Goal: Transaction & Acquisition: Book appointment/travel/reservation

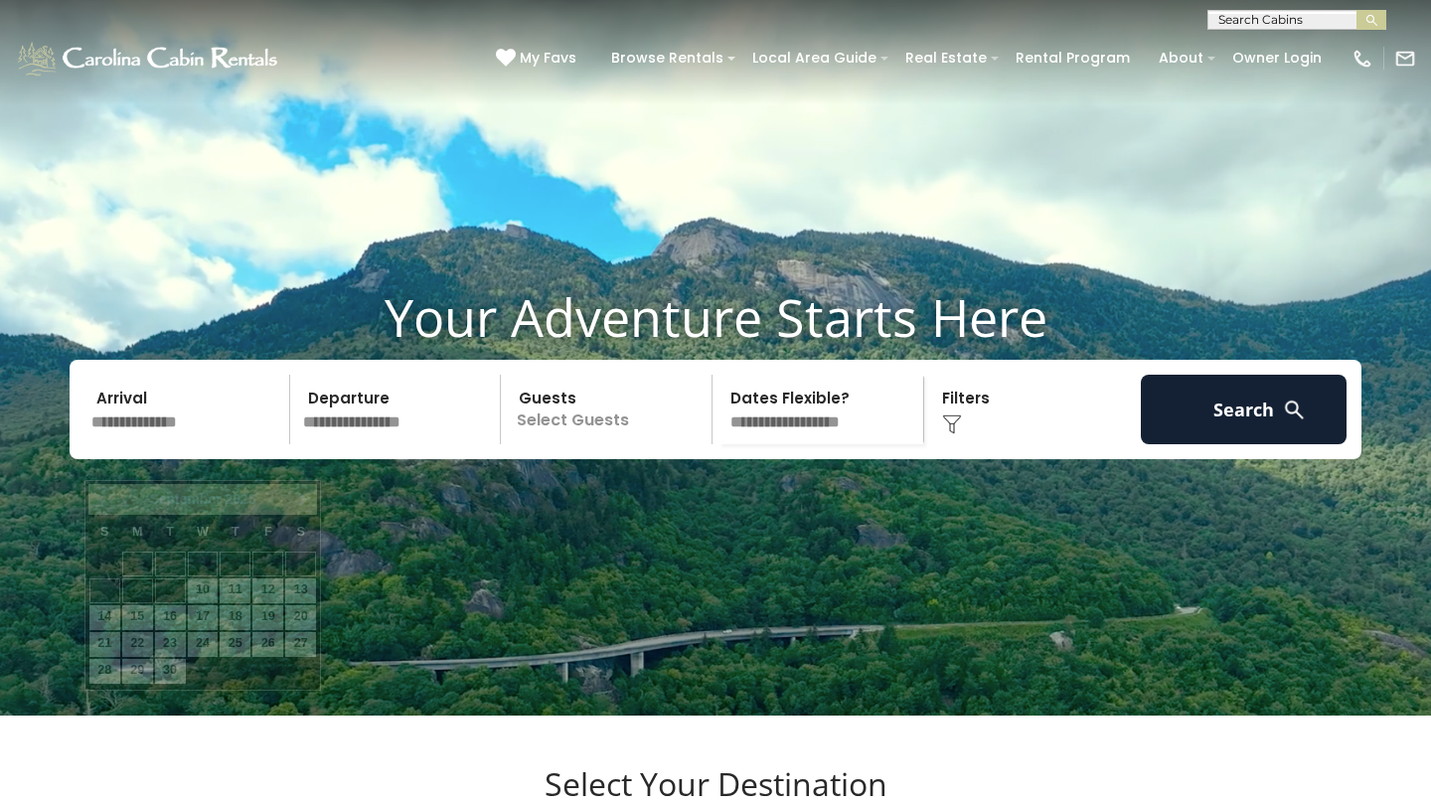
click at [176, 444] on input "text" at bounding box center [187, 410] width 206 height 70
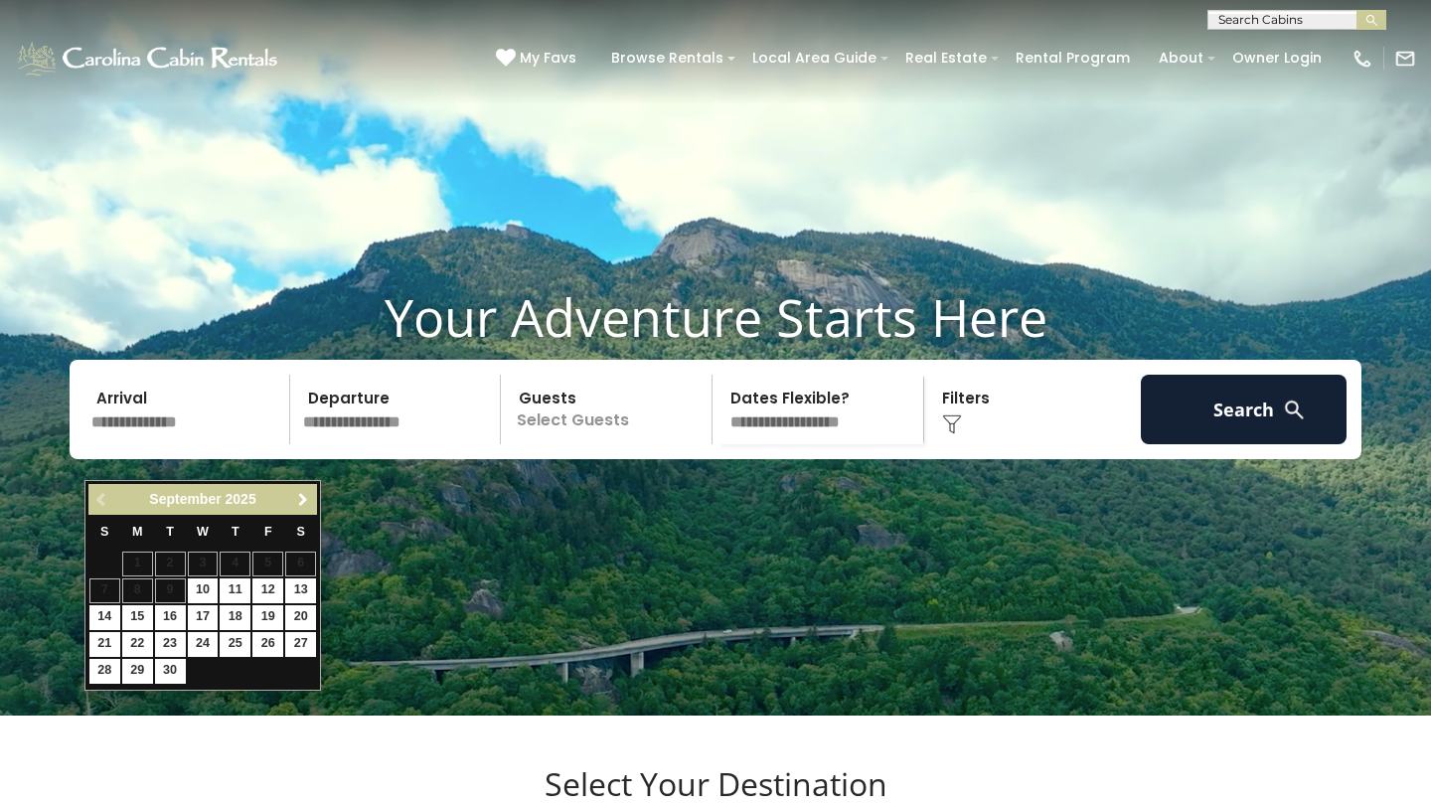
click at [296, 509] on link "Next" at bounding box center [302, 499] width 25 height 25
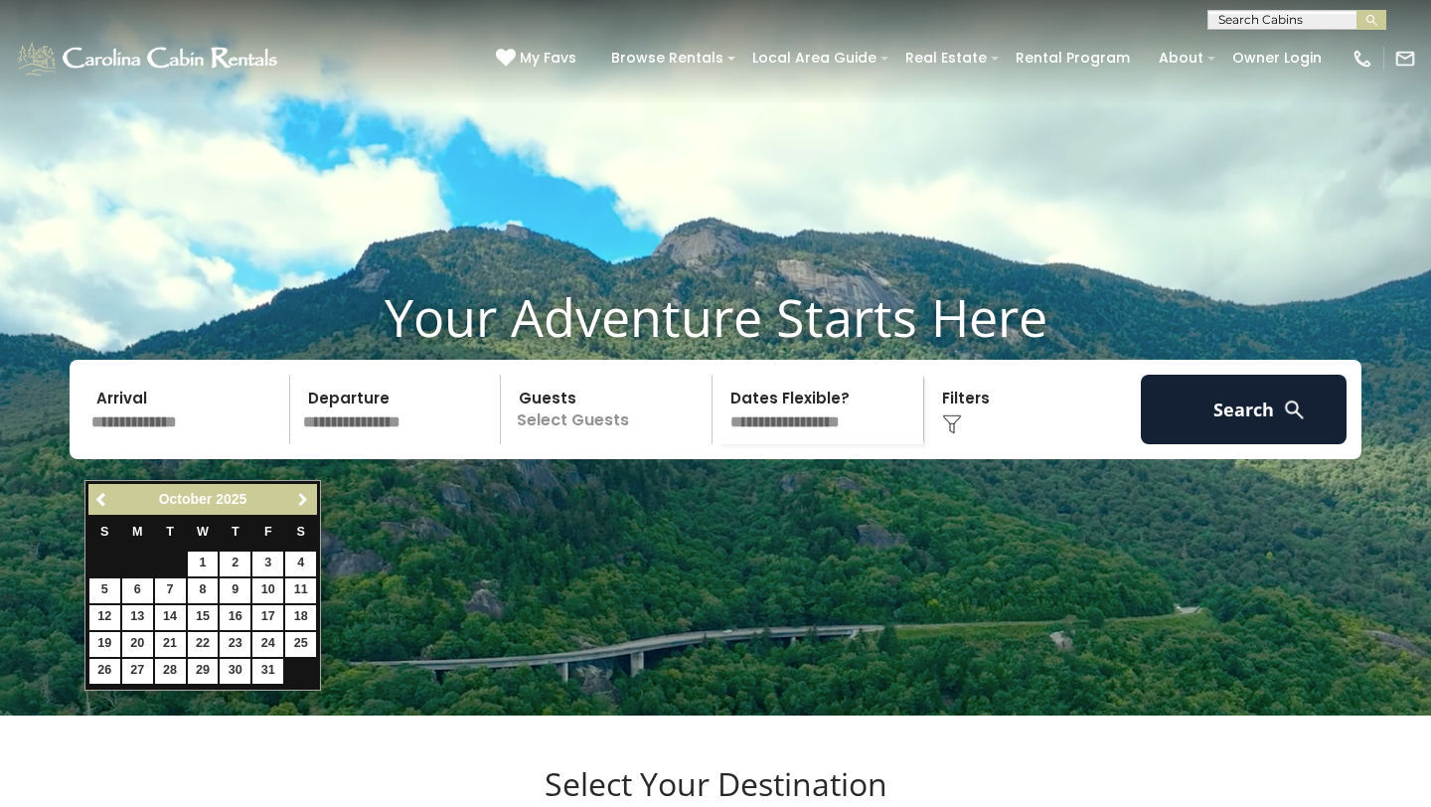
click at [296, 509] on link "Next" at bounding box center [302, 499] width 25 height 25
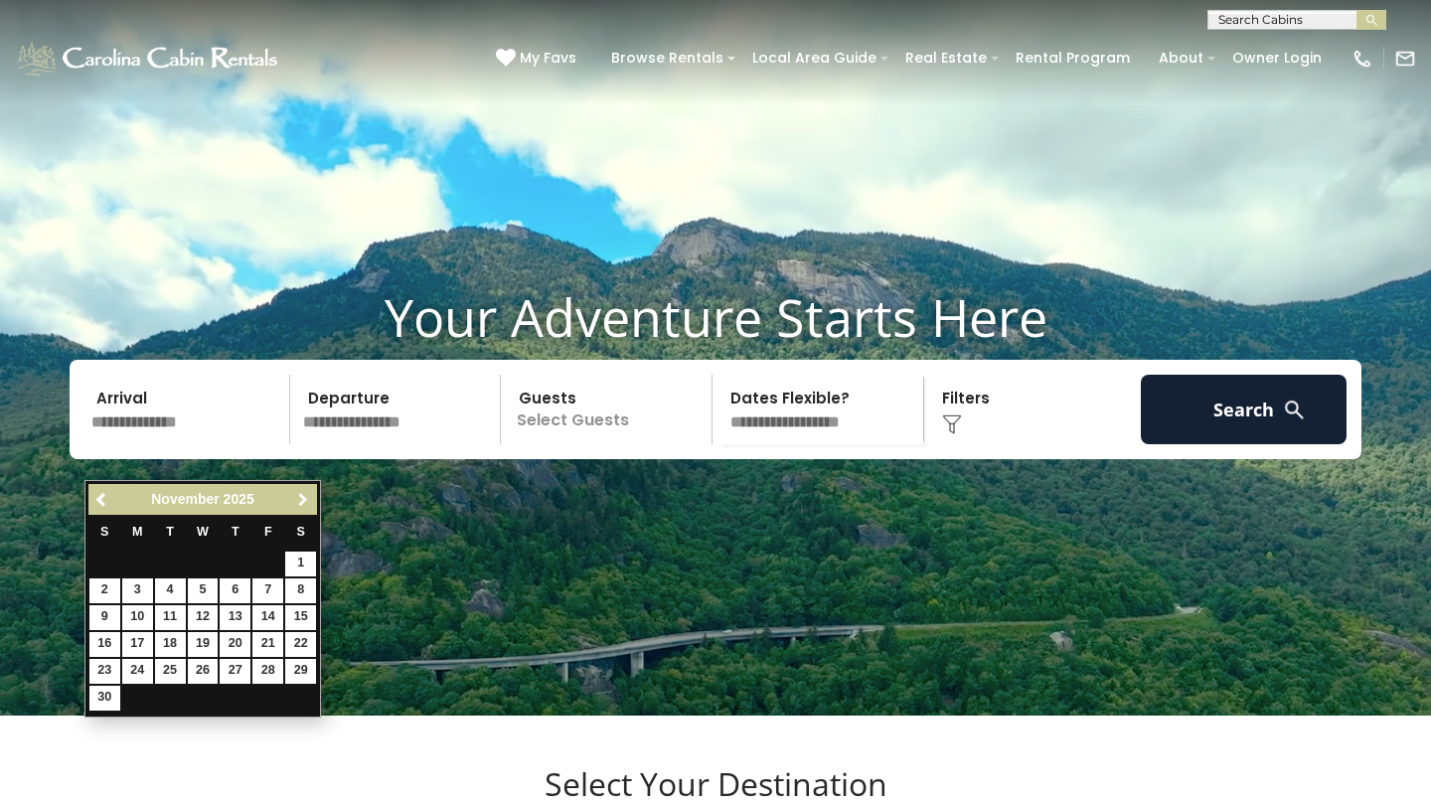
click at [297, 509] on link "Next" at bounding box center [302, 499] width 25 height 25
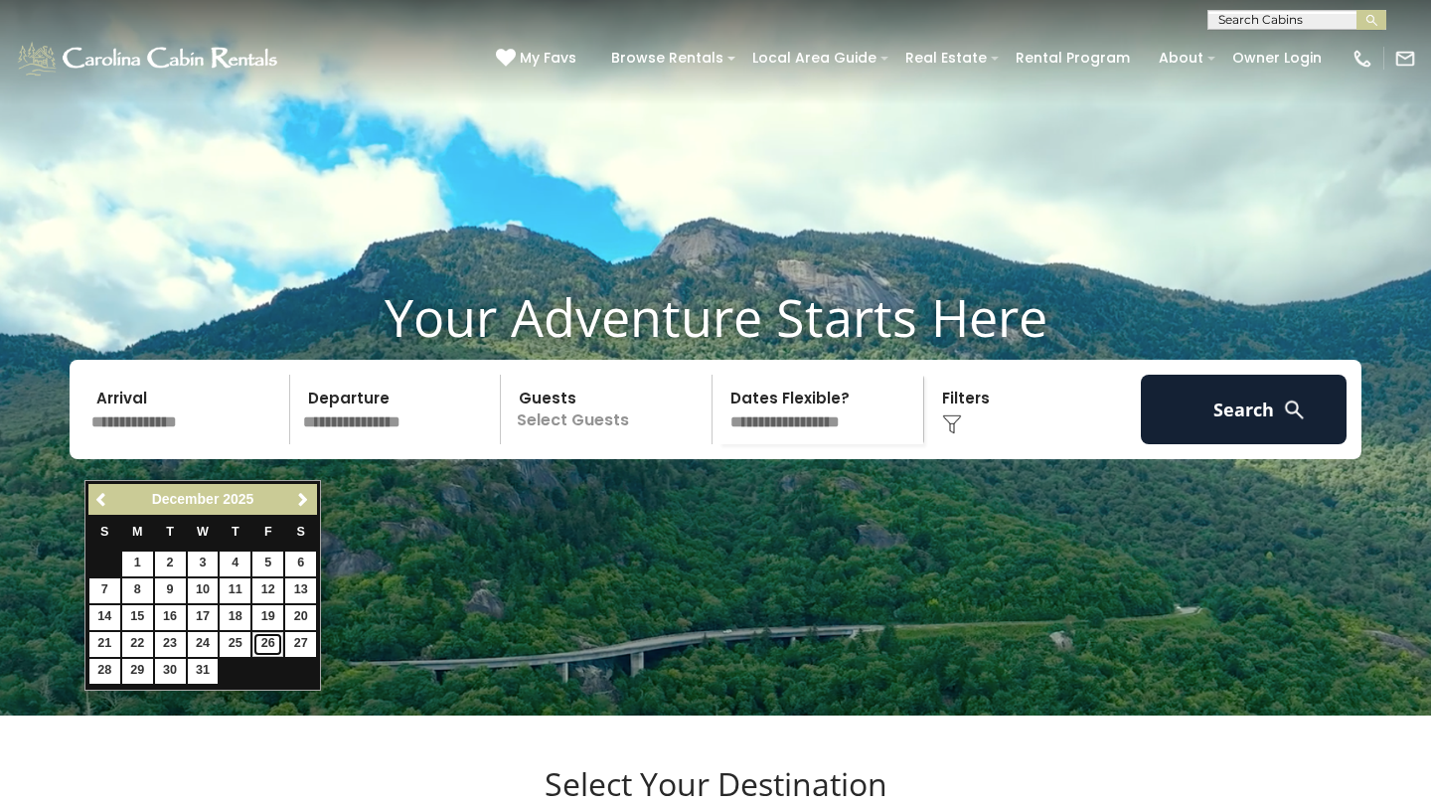
click at [273, 644] on link "26" at bounding box center [267, 644] width 31 height 25
type input "********"
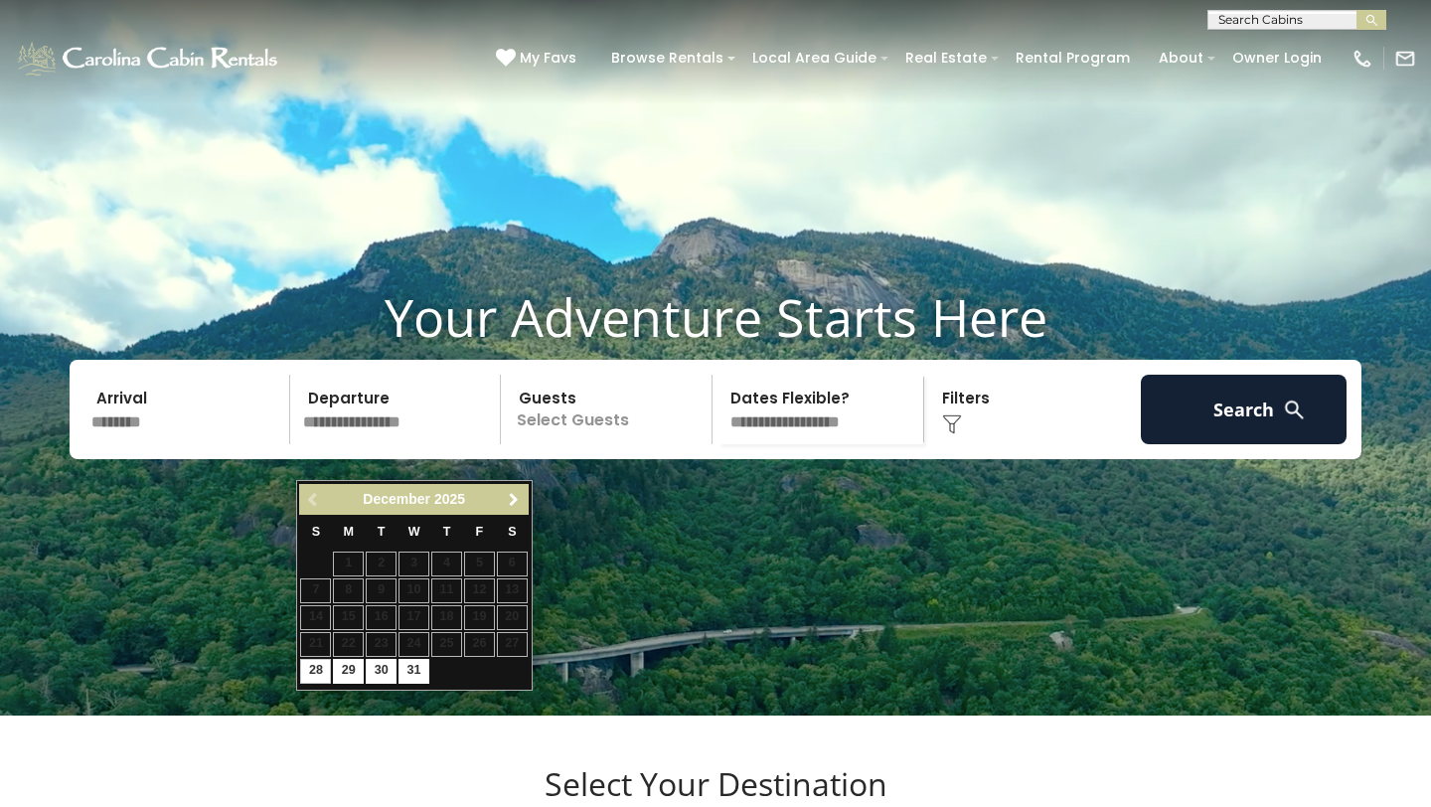
click at [511, 503] on span "Next" at bounding box center [514, 500] width 16 height 16
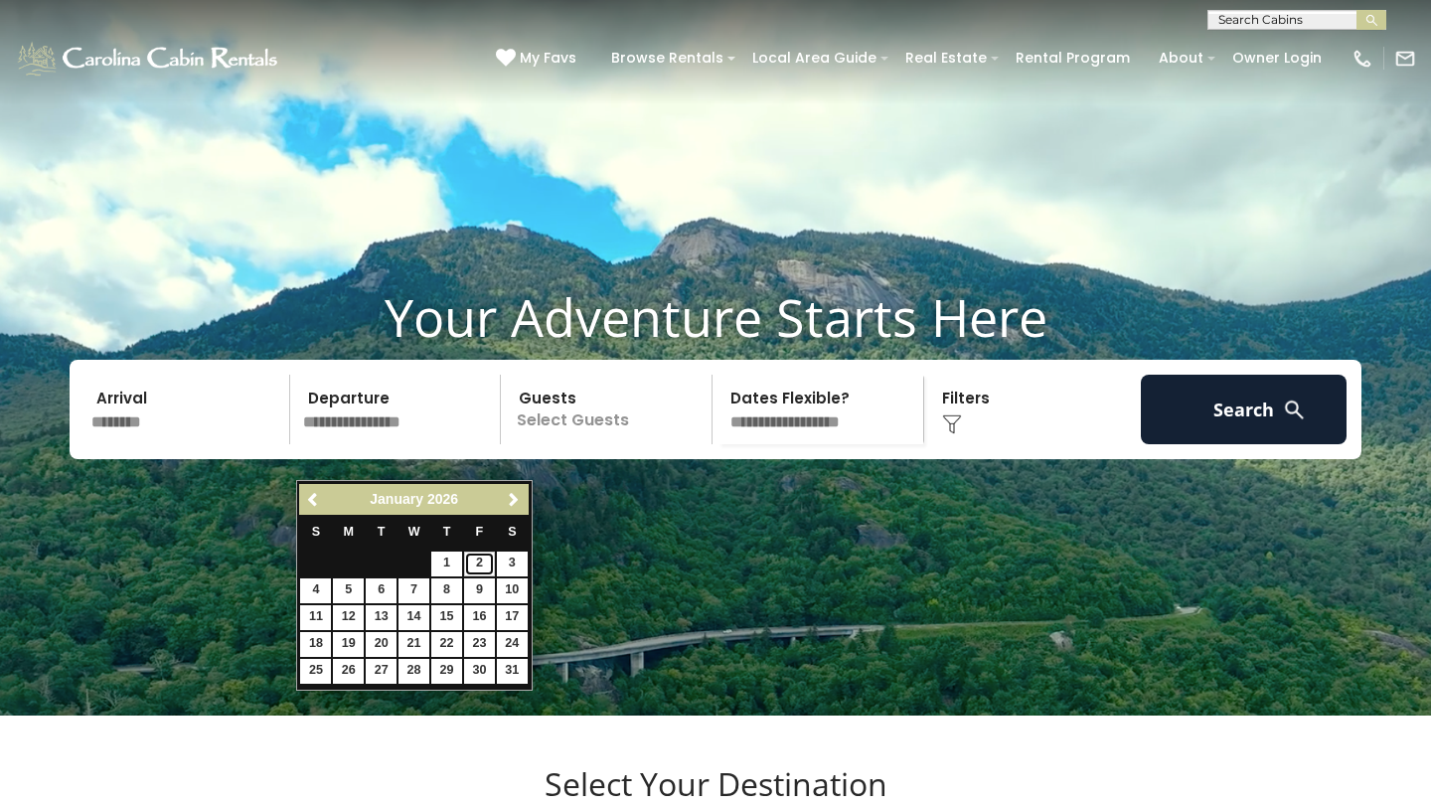
click at [475, 561] on link "2" at bounding box center [479, 563] width 31 height 25
type input "******"
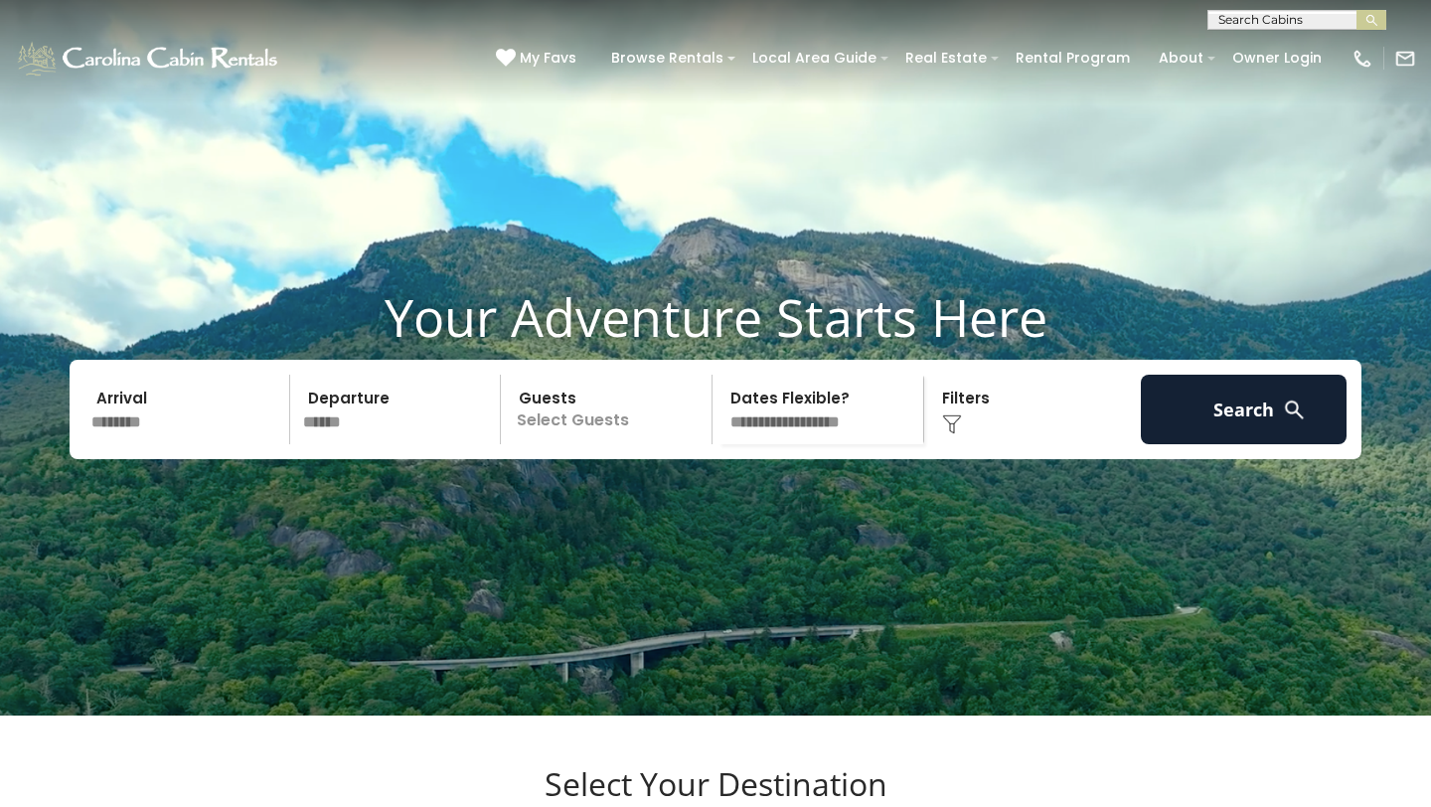
click at [640, 444] on p "Select Guests" at bounding box center [609, 410] width 205 height 70
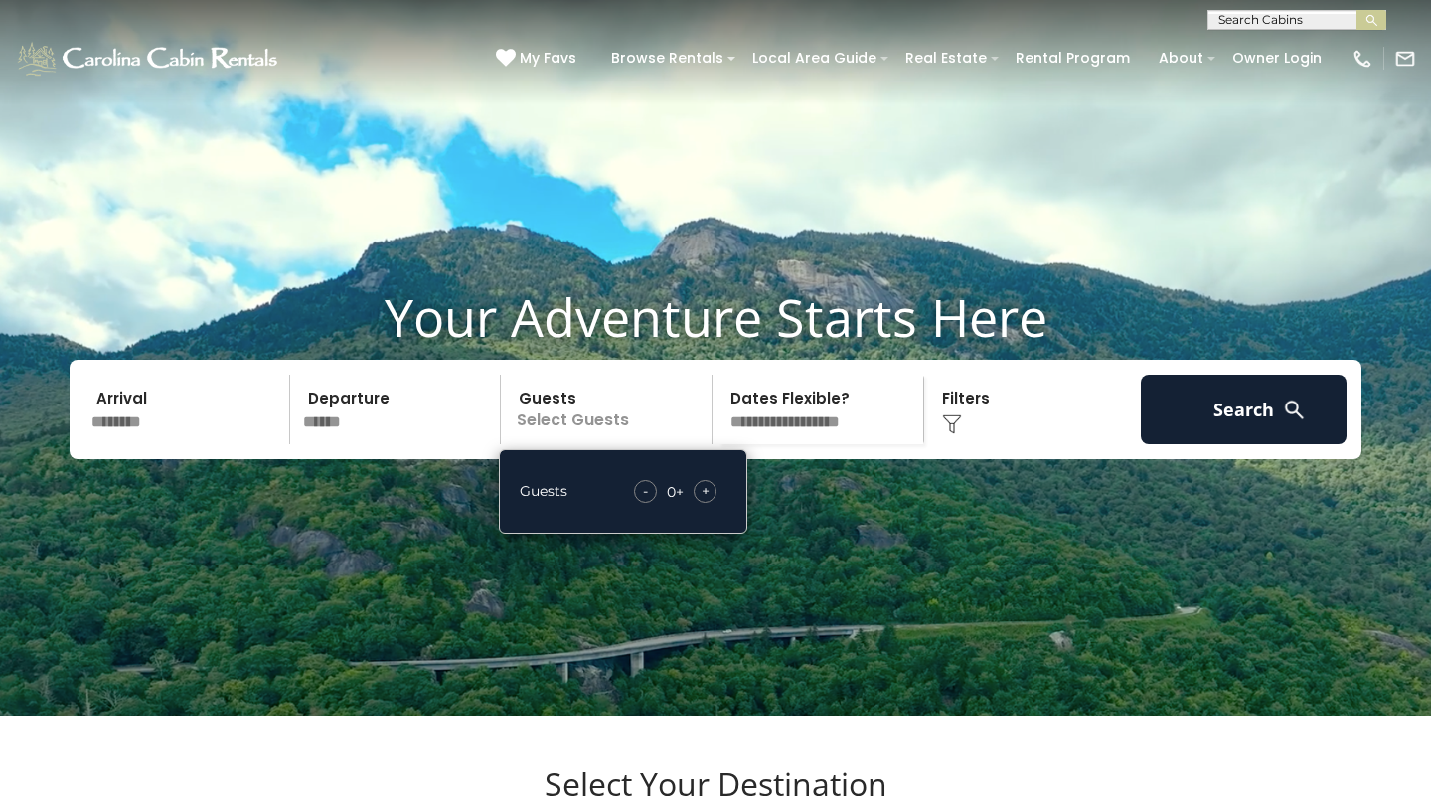
click at [712, 503] on div "+" at bounding box center [705, 491] width 23 height 23
click at [1294, 422] on img at bounding box center [1294, 409] width 25 height 25
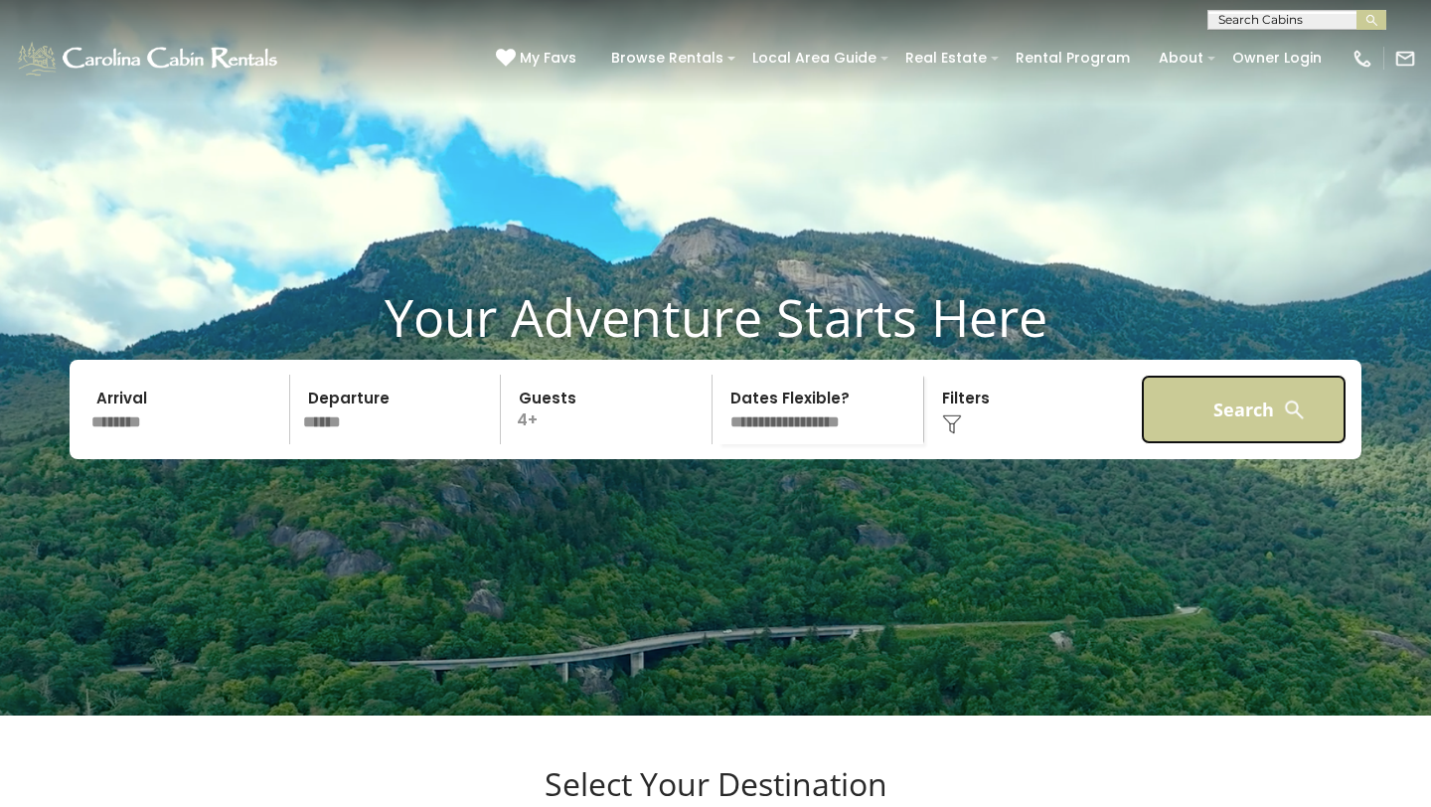
click at [1205, 444] on button "Search" at bounding box center [1244, 410] width 206 height 70
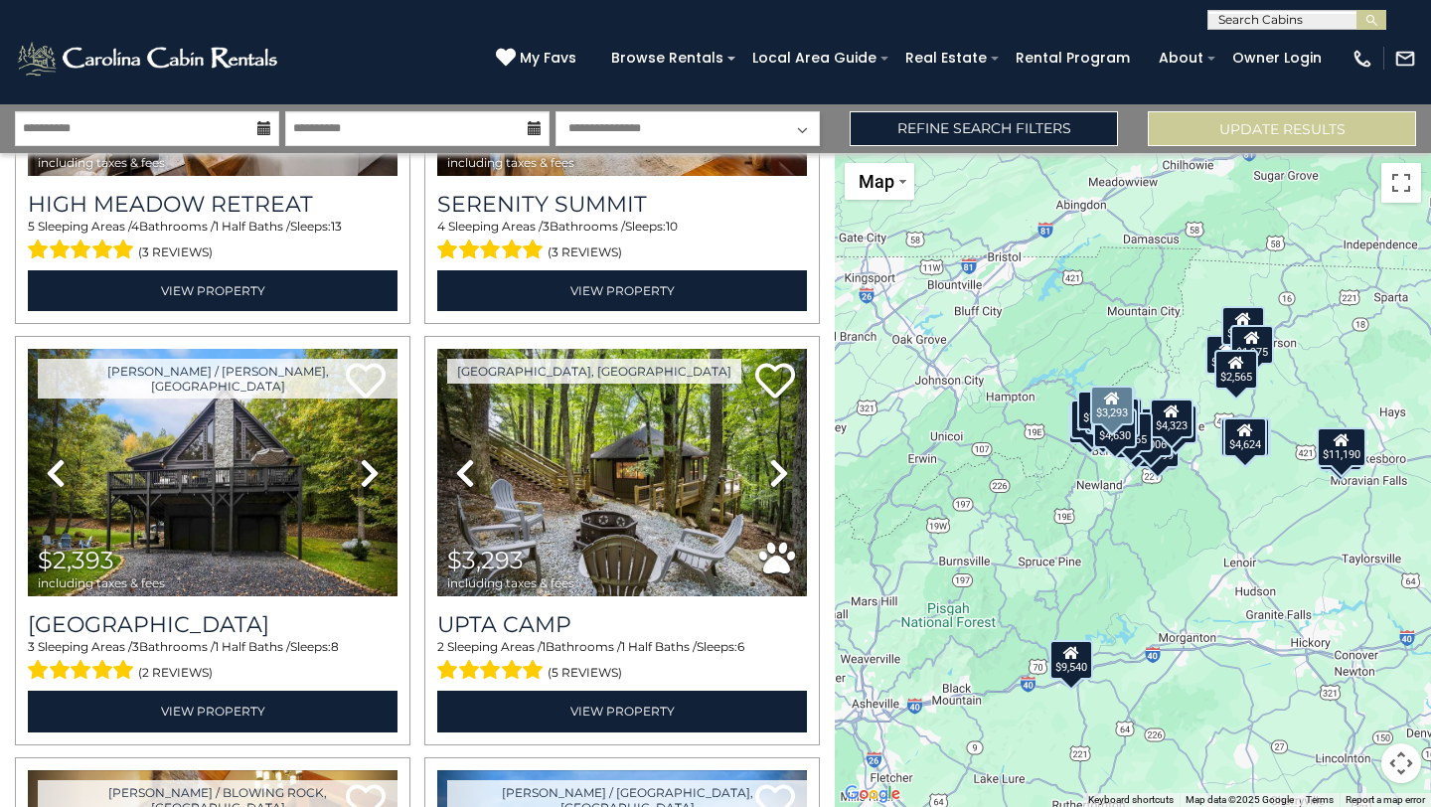
scroll to position [1568, 0]
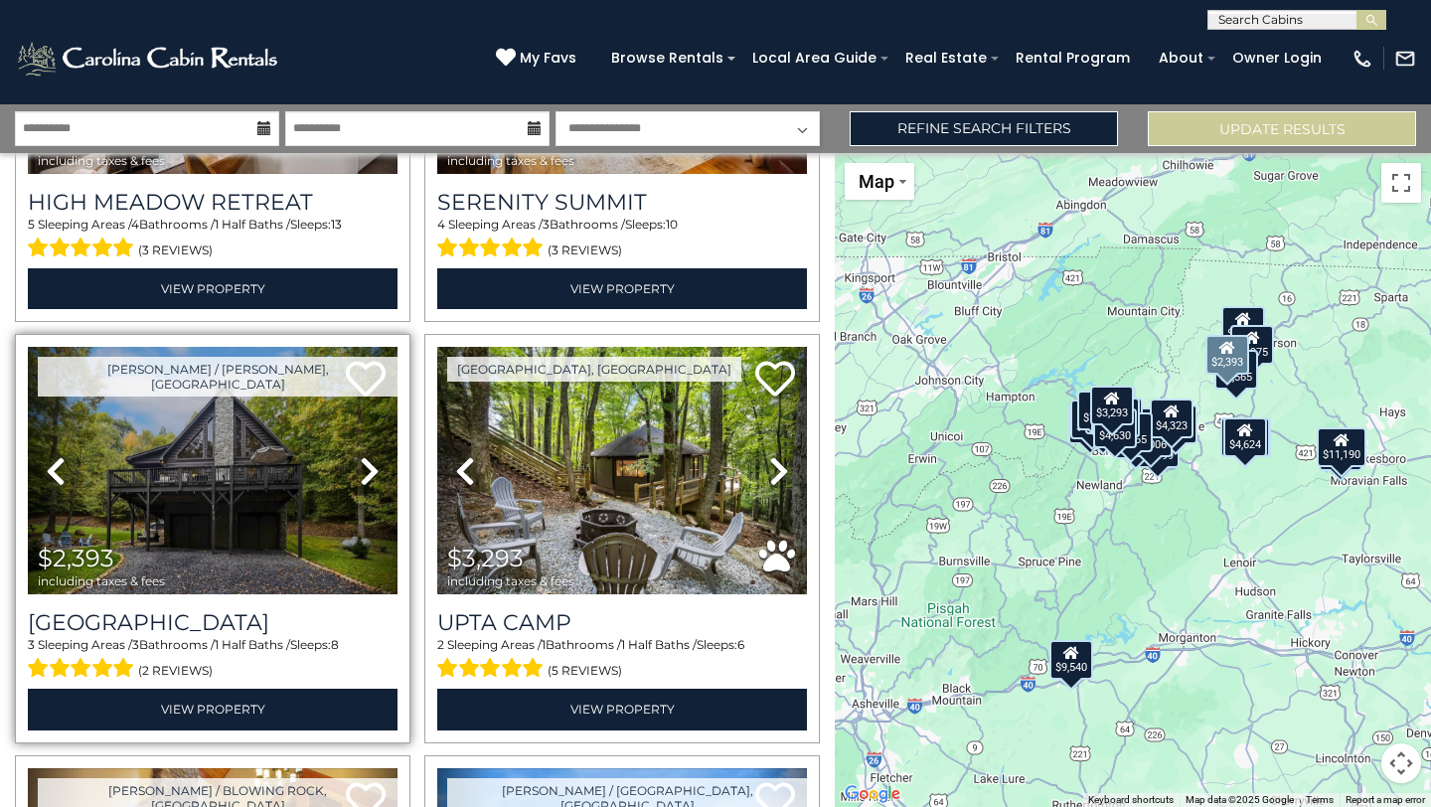
click at [368, 472] on icon at bounding box center [370, 471] width 20 height 32
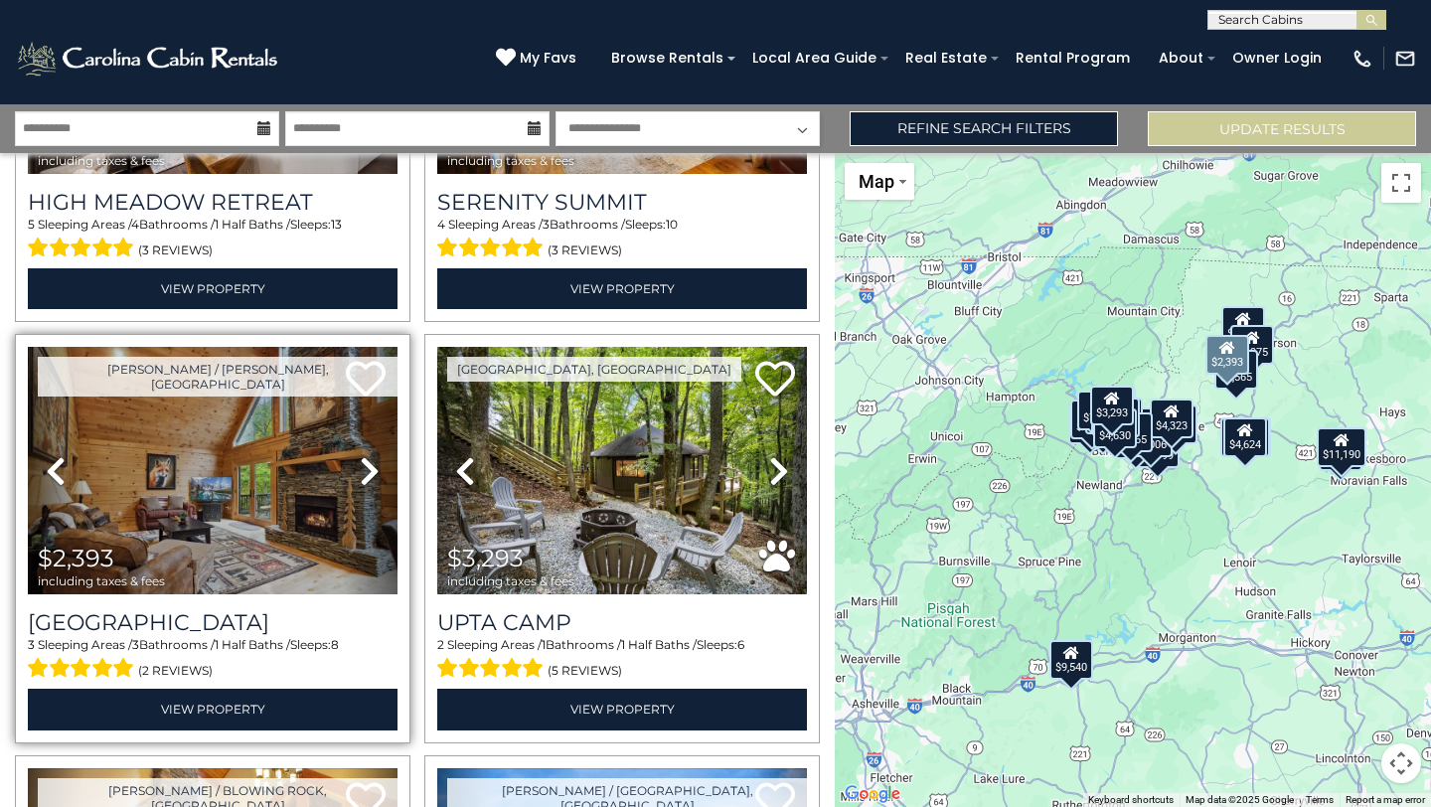
click at [368, 473] on icon at bounding box center [370, 471] width 20 height 32
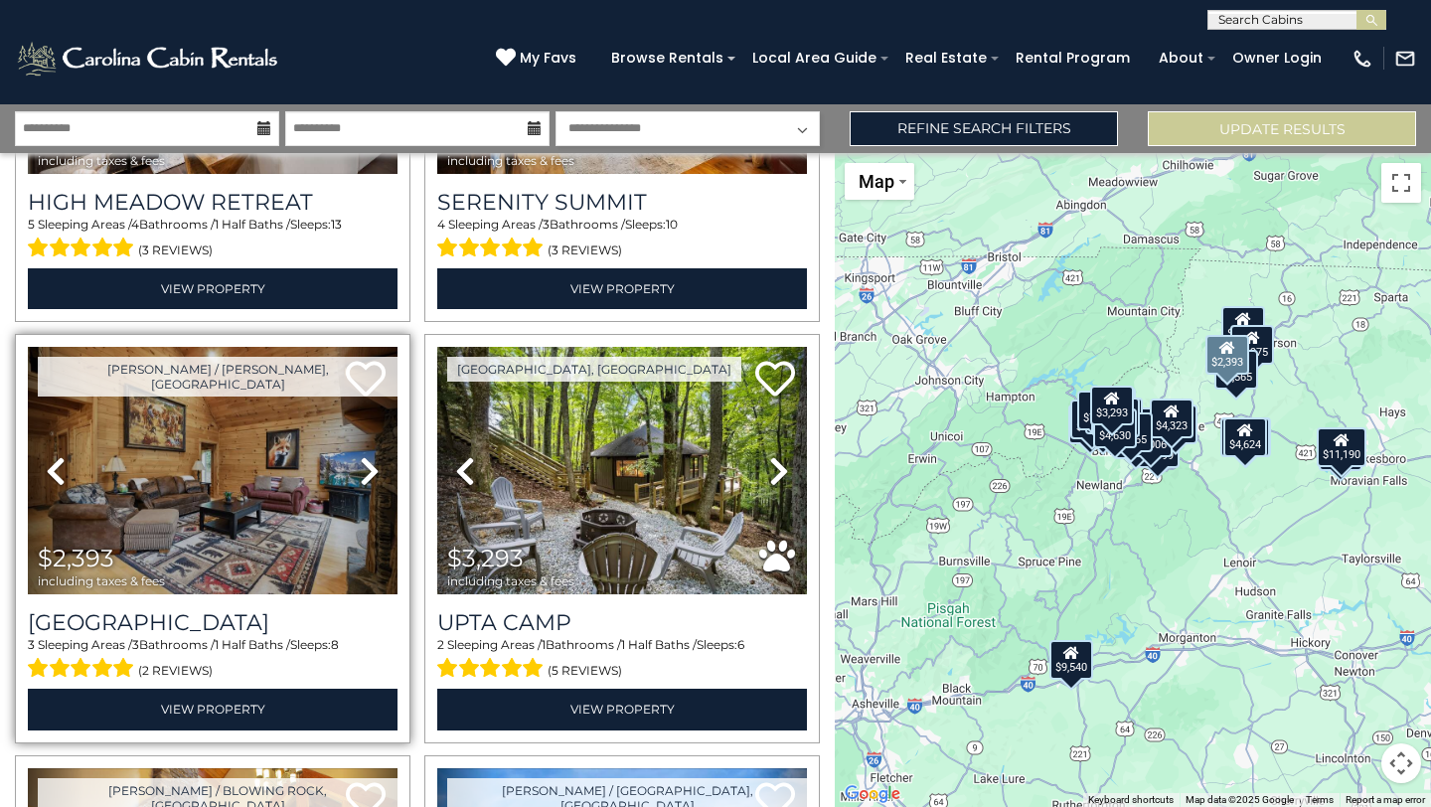
click at [368, 473] on icon at bounding box center [370, 471] width 20 height 32
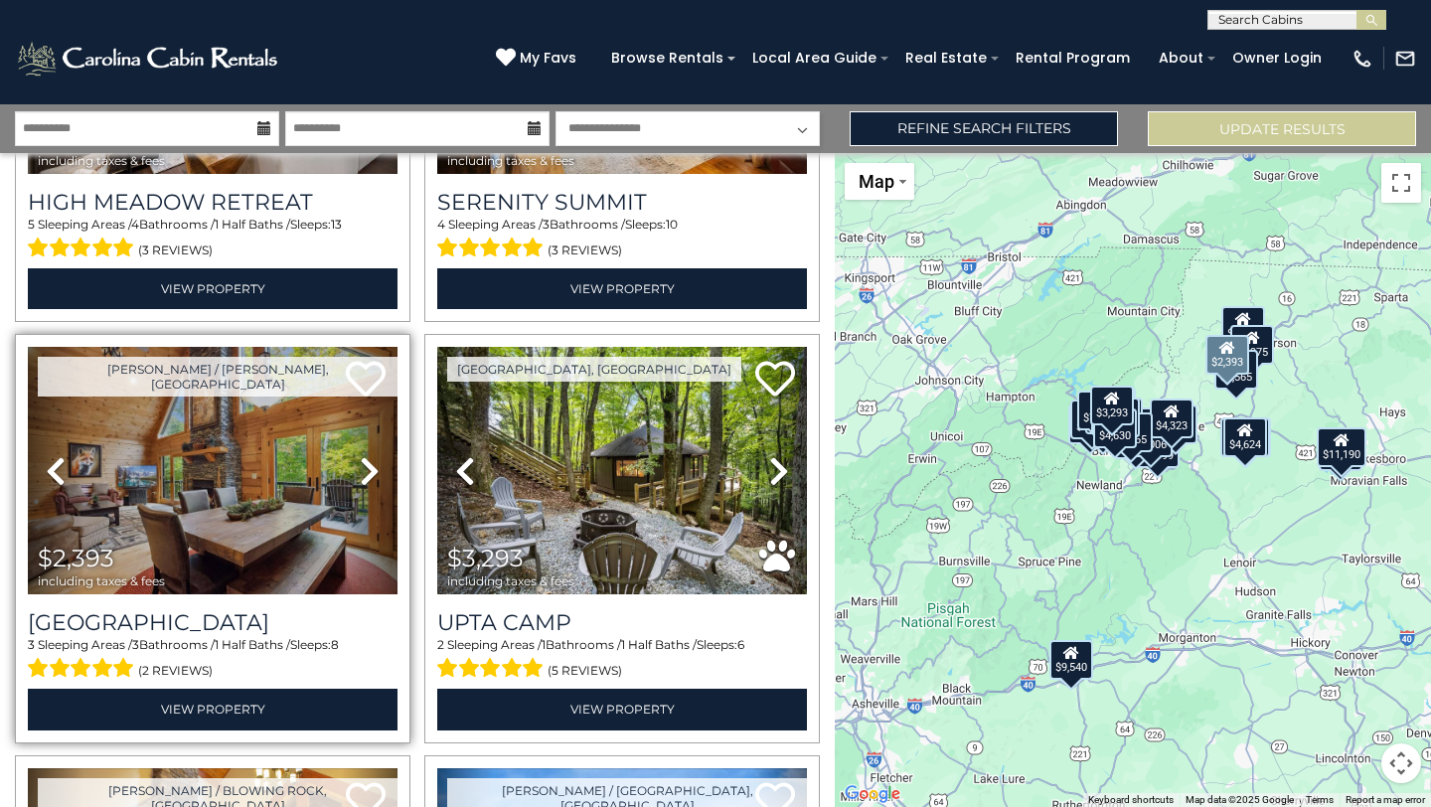
click at [368, 473] on icon at bounding box center [370, 471] width 20 height 32
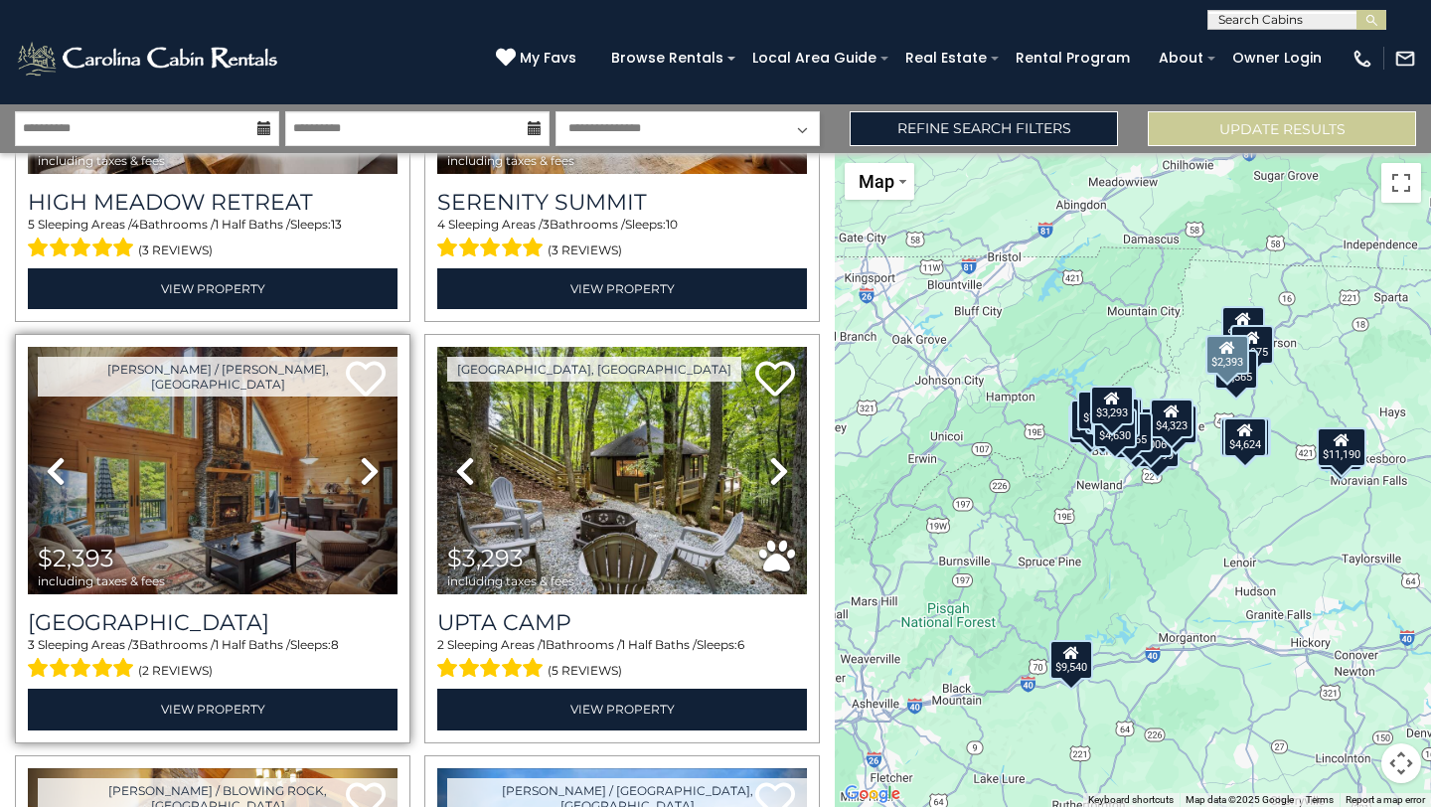
click at [368, 473] on icon at bounding box center [370, 471] width 20 height 32
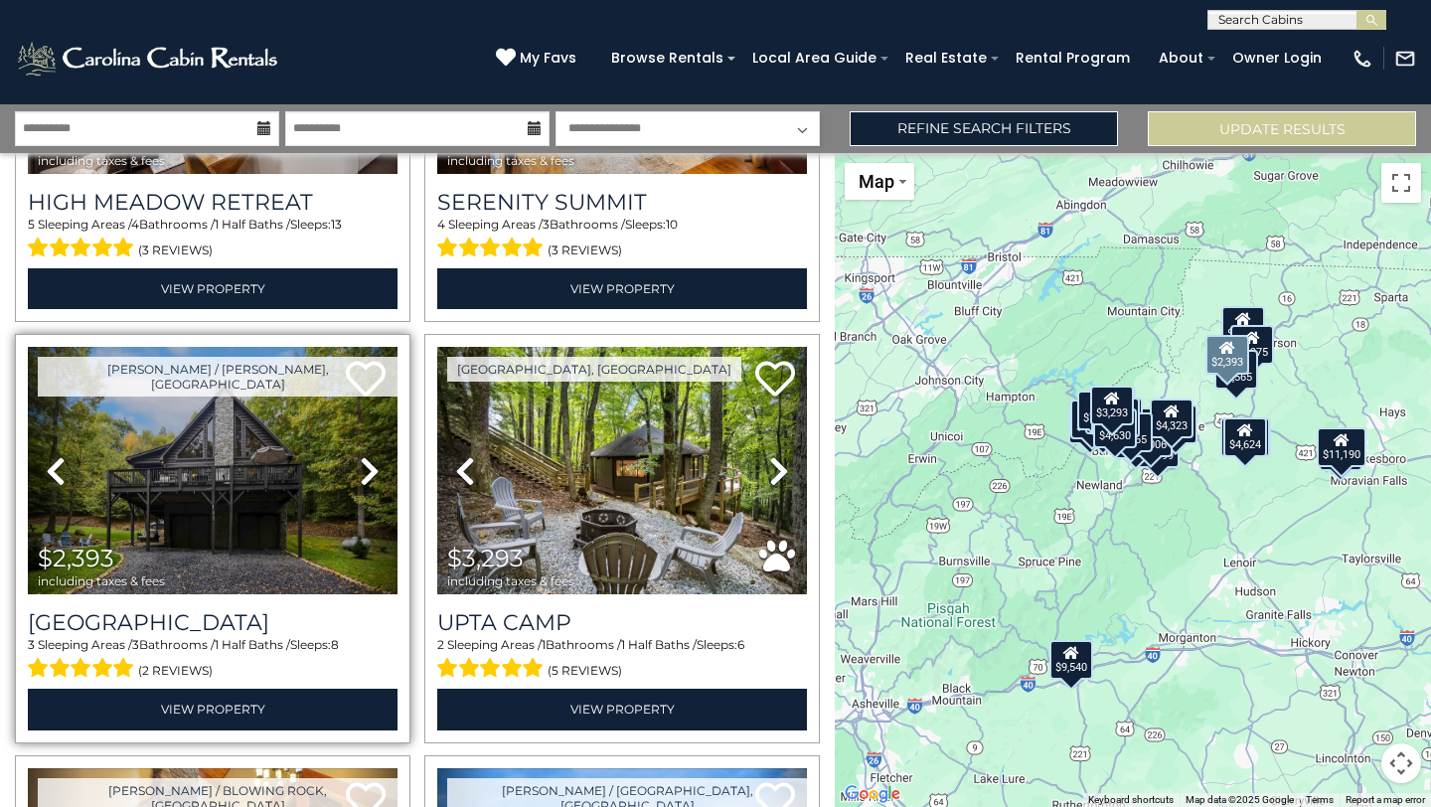
click at [368, 473] on icon at bounding box center [370, 471] width 20 height 32
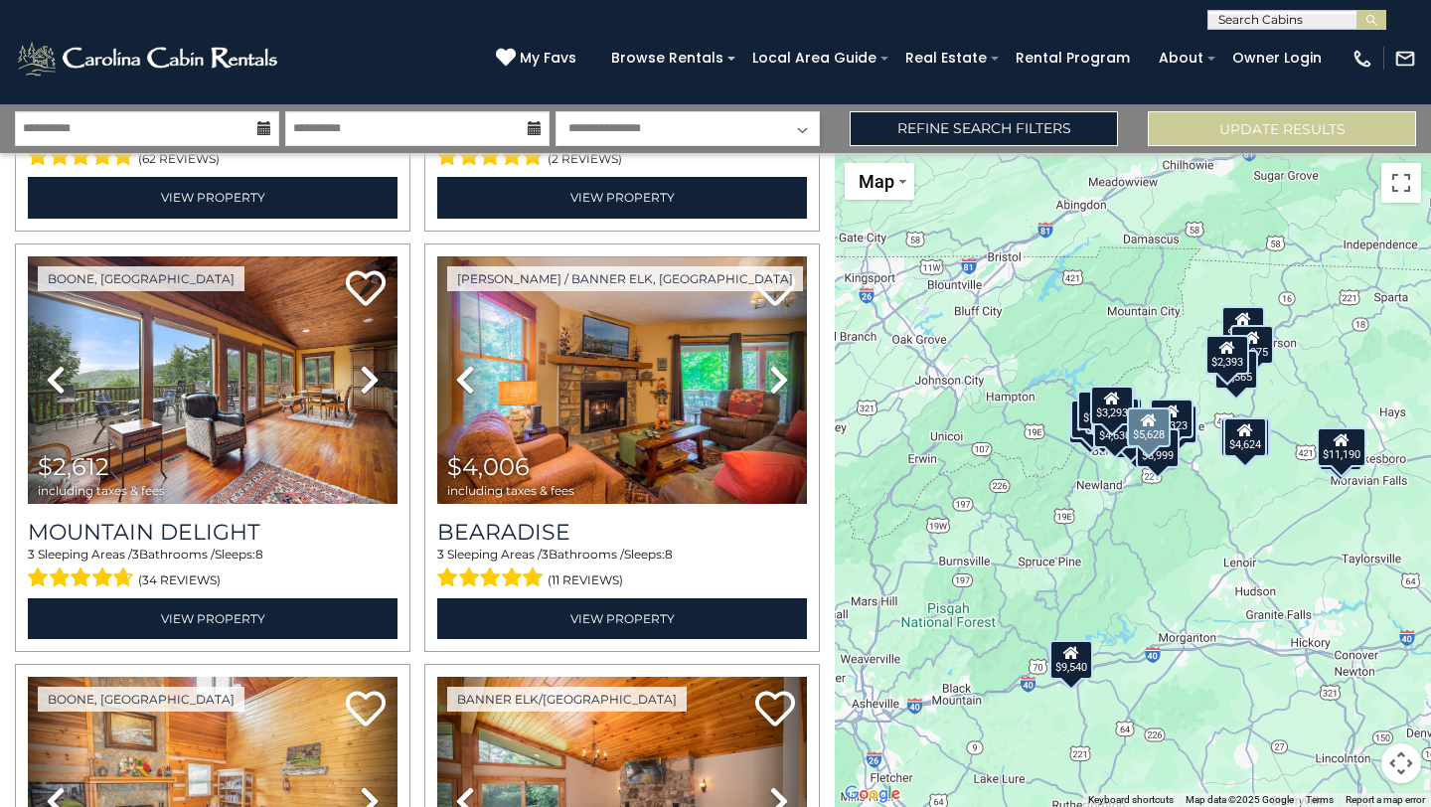
scroll to position [2928, 0]
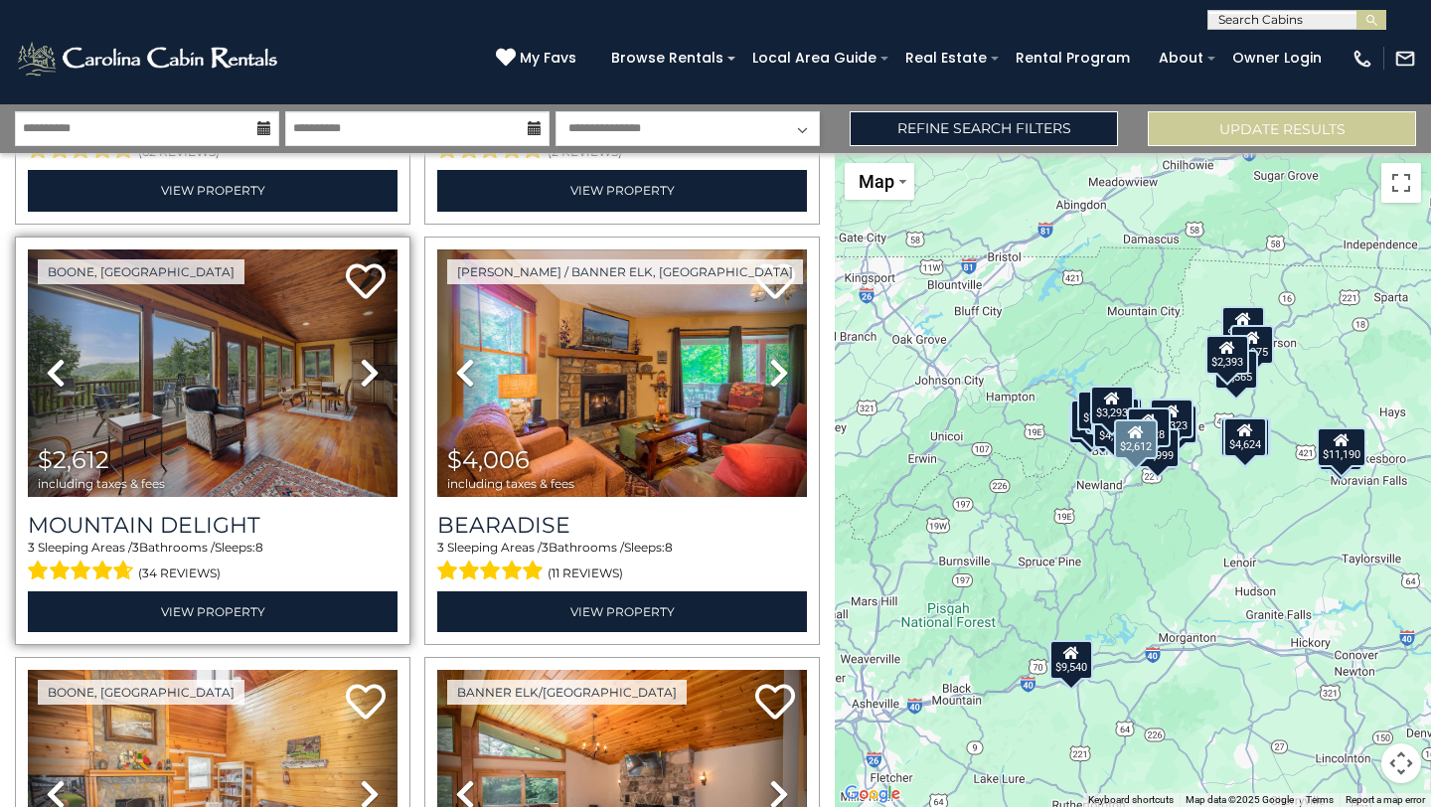
click at [376, 378] on icon at bounding box center [370, 373] width 20 height 32
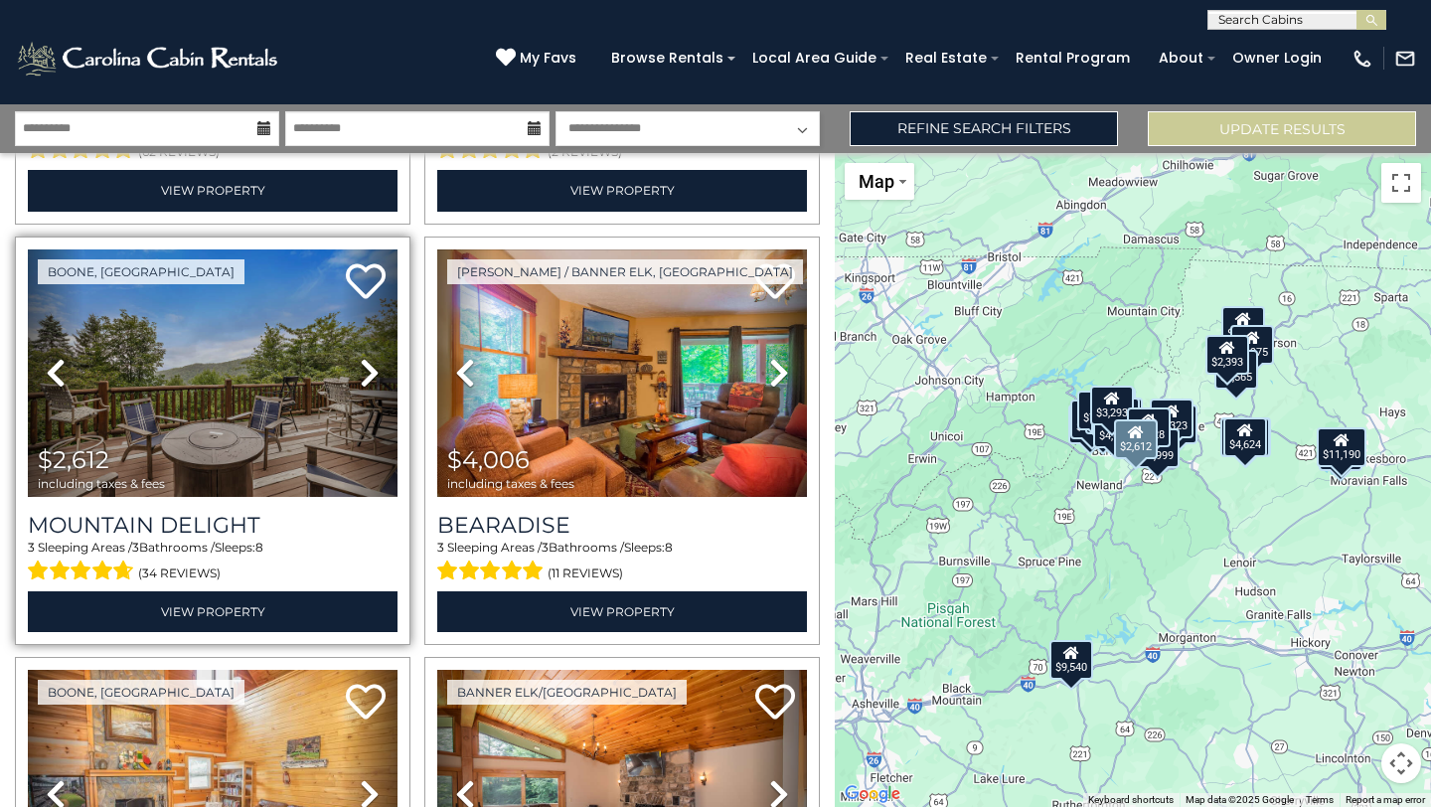
click at [376, 378] on icon at bounding box center [370, 373] width 20 height 32
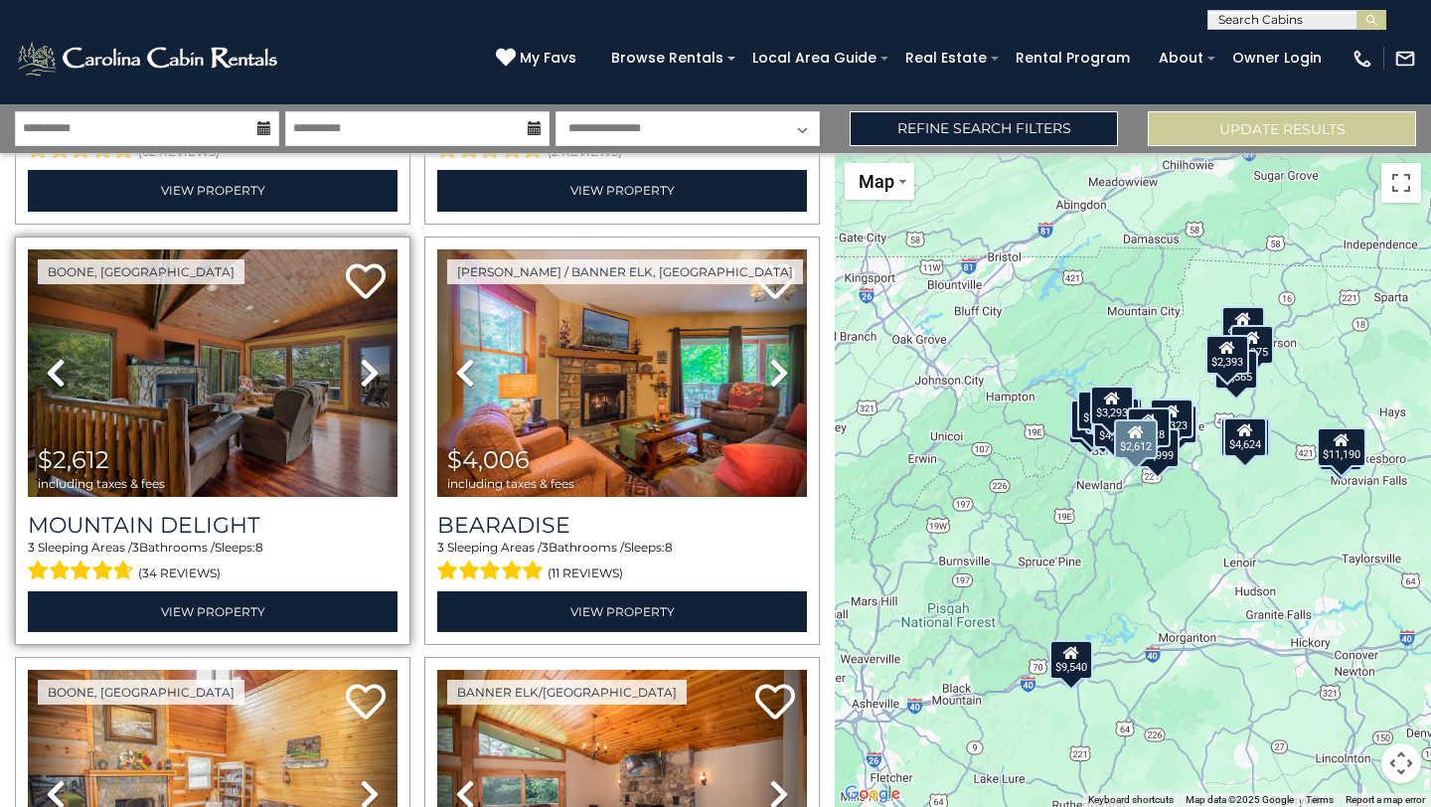
click at [376, 378] on icon at bounding box center [370, 373] width 20 height 32
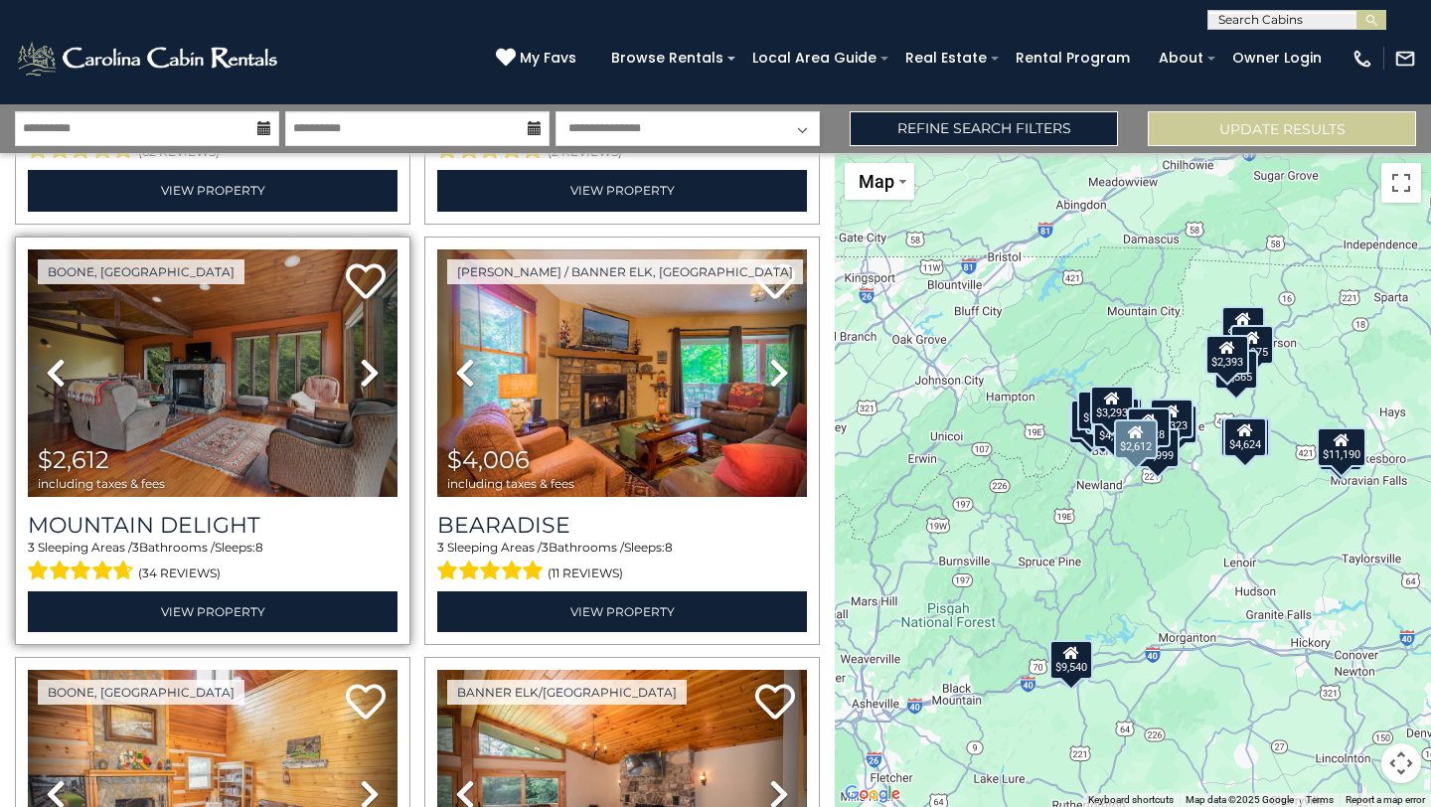
click at [369, 359] on icon at bounding box center [370, 373] width 20 height 32
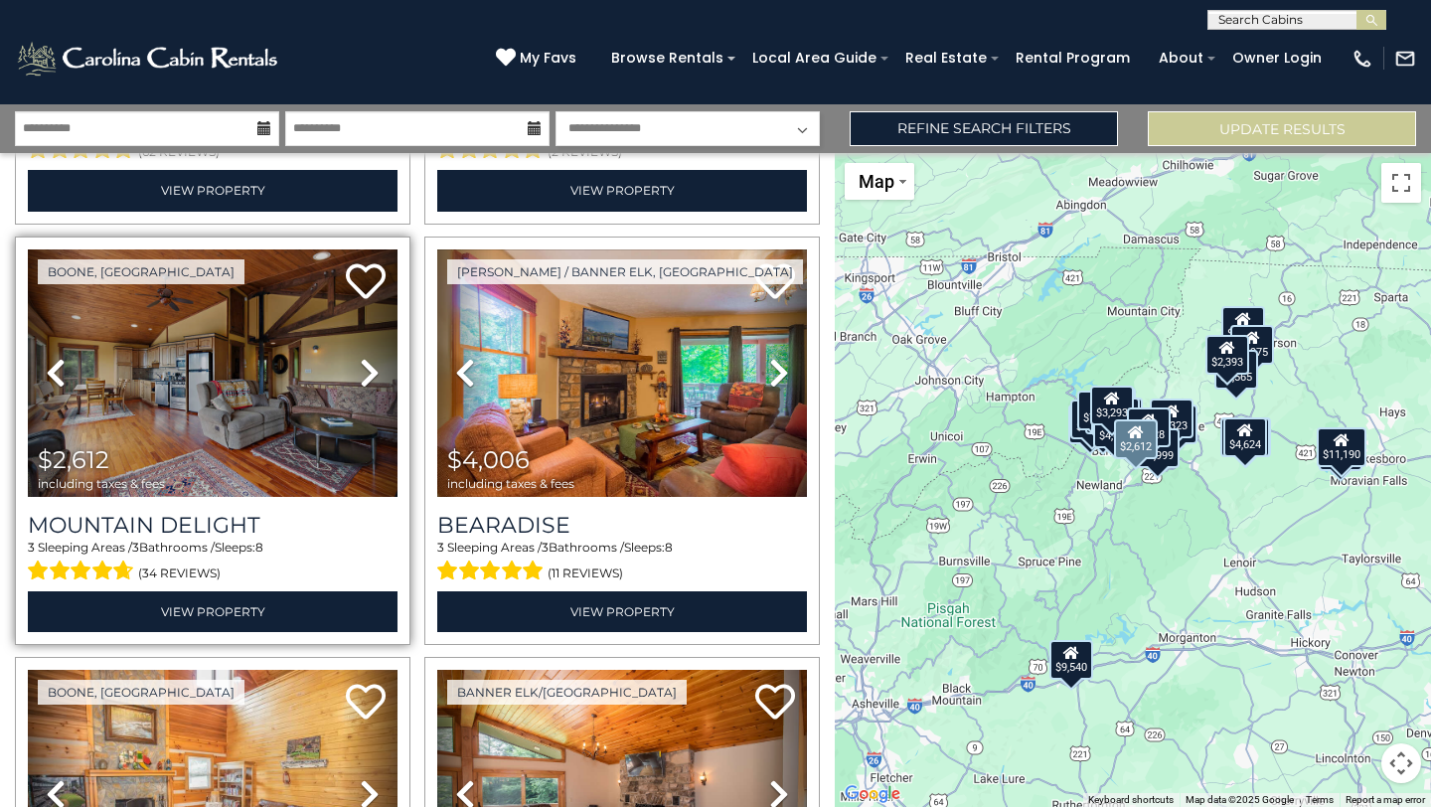
click at [369, 359] on icon at bounding box center [370, 373] width 20 height 32
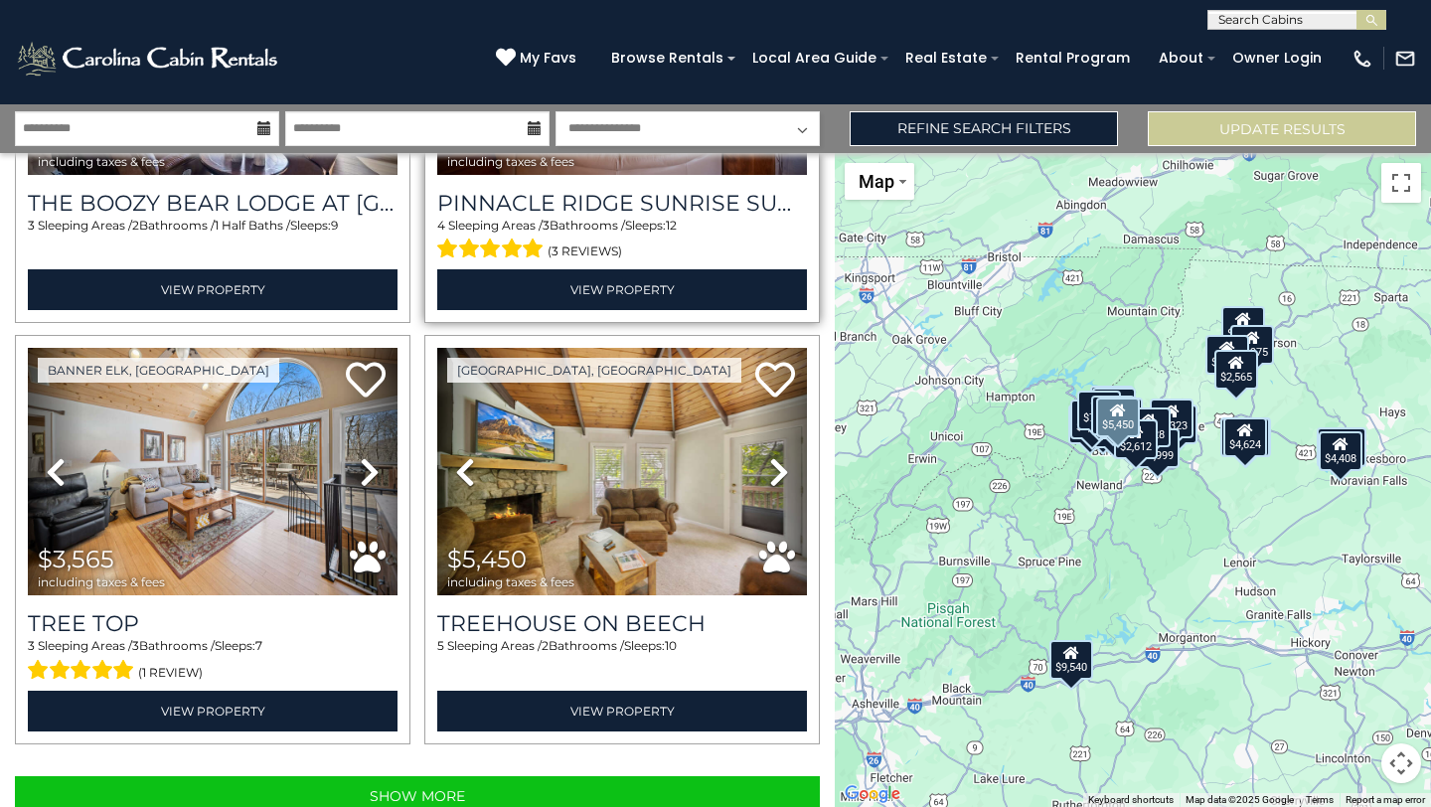
scroll to position [5832, 0]
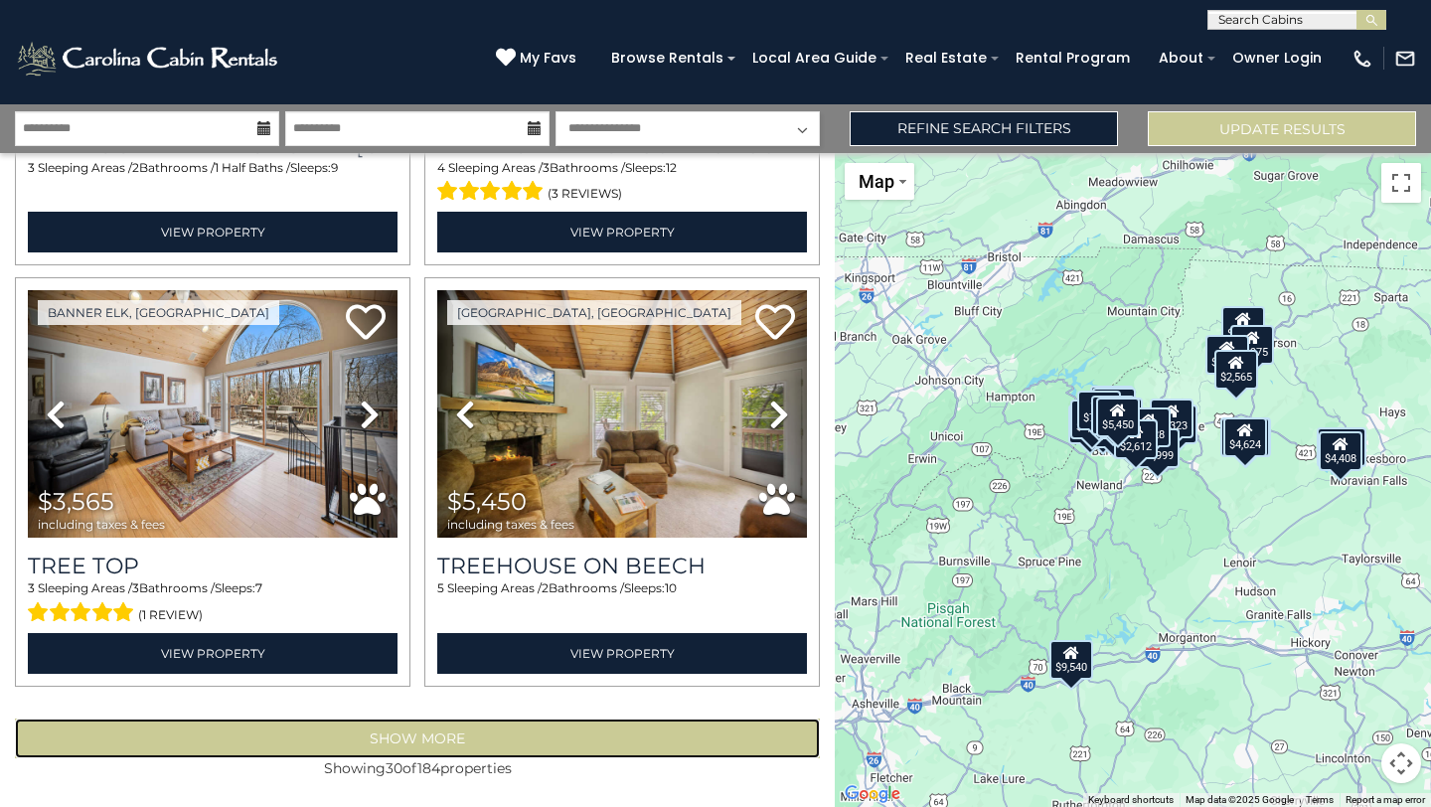
click at [458, 744] on button "Show More" at bounding box center [417, 738] width 805 height 40
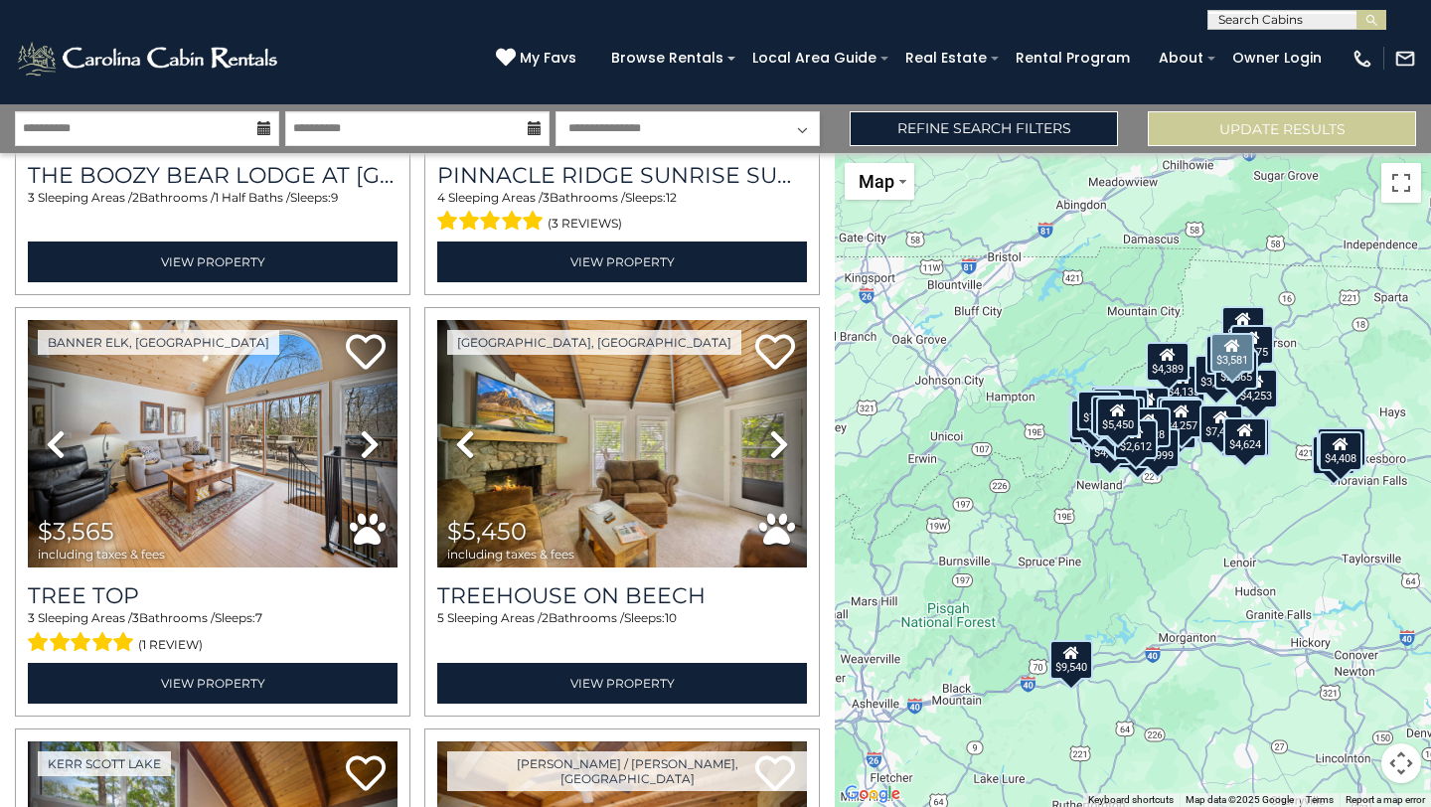
scroll to position [5832, 0]
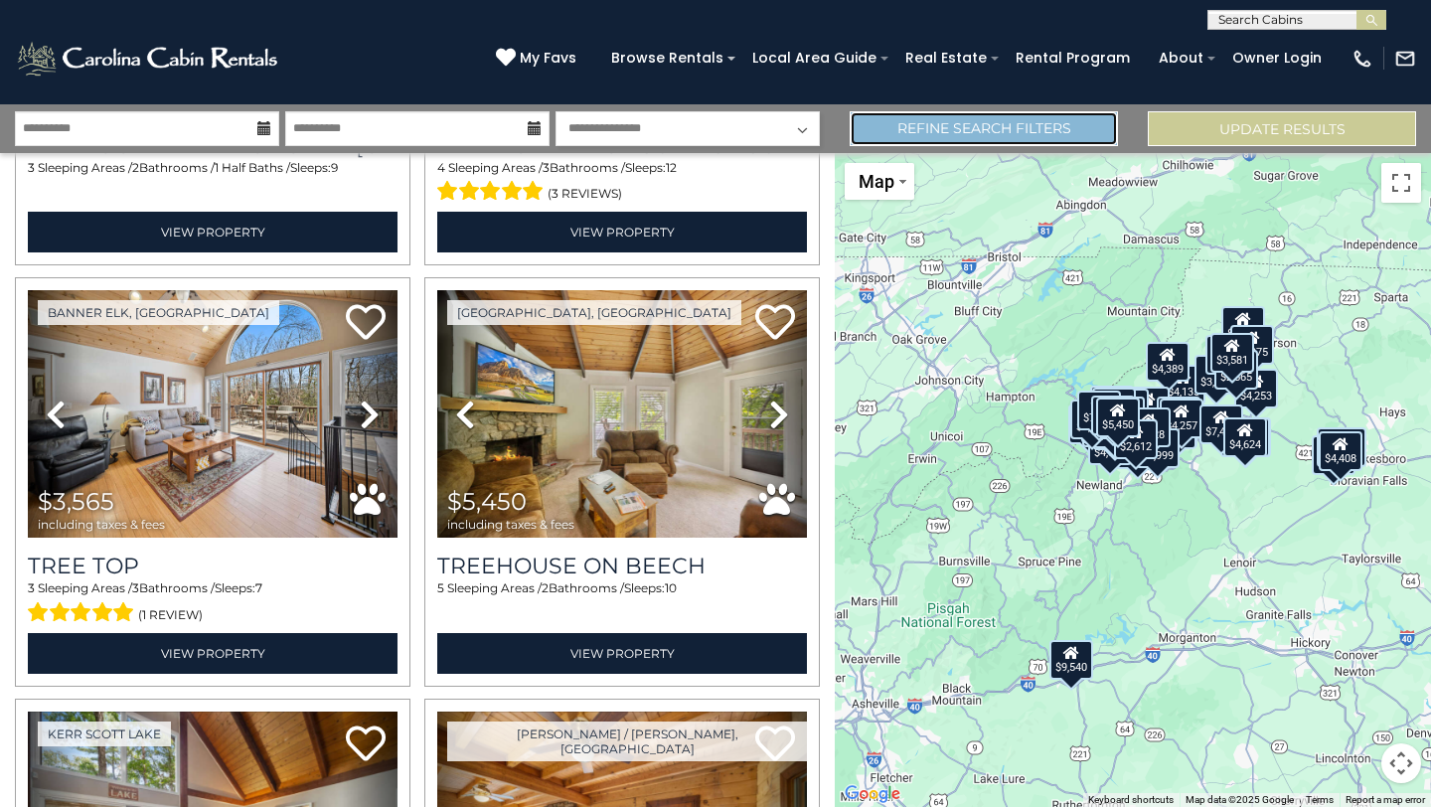
click at [888, 127] on link "Refine Search Filters" at bounding box center [984, 128] width 268 height 35
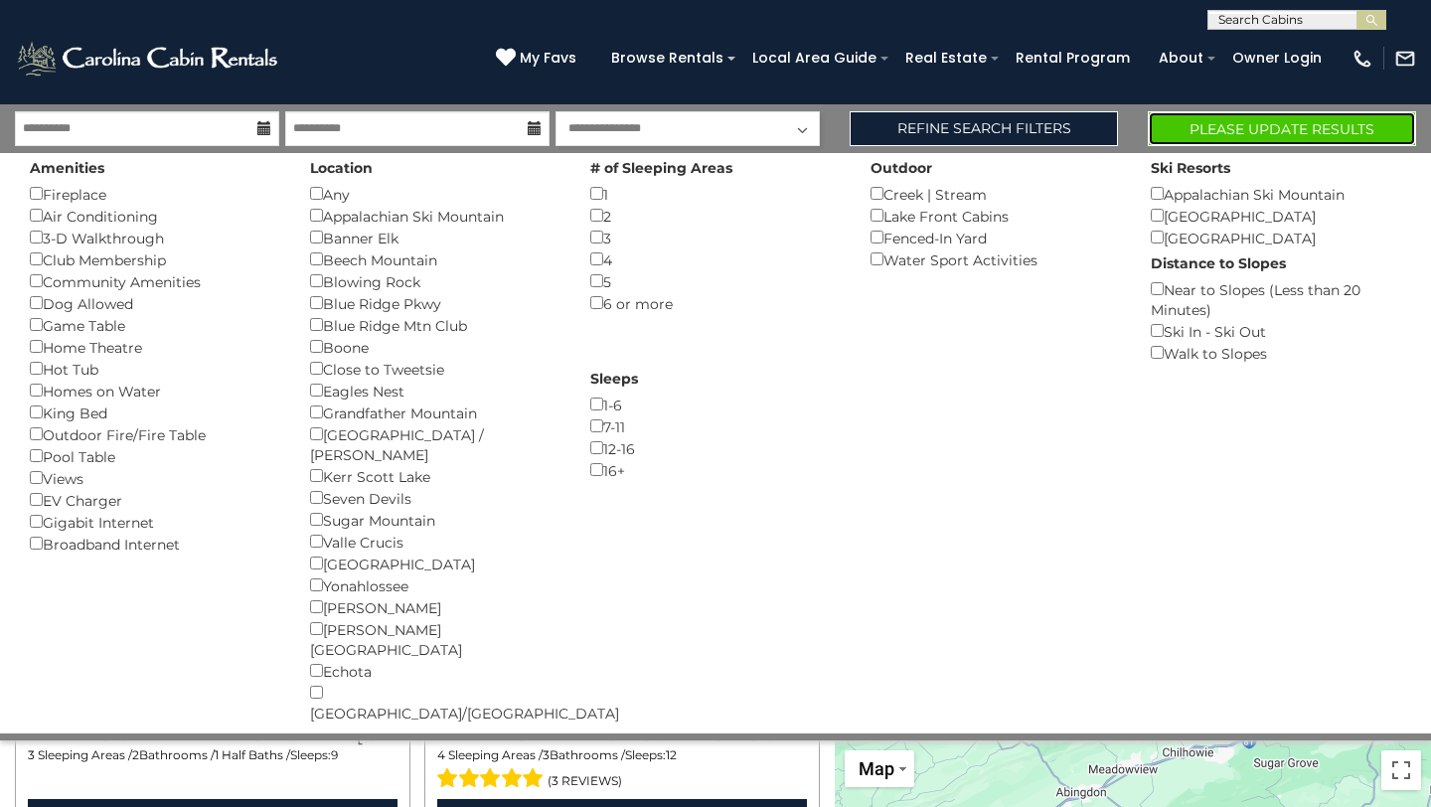
click at [1223, 130] on button "Please Update Results" at bounding box center [1282, 128] width 268 height 35
